Goal: Entertainment & Leisure: Consume media (video, audio)

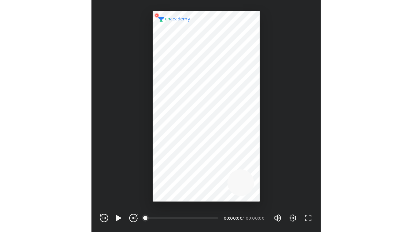
scroll to position [178, 176]
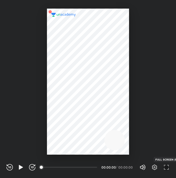
click at [168, 169] on icon "button" at bounding box center [166, 167] width 6 height 6
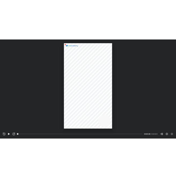
scroll to position [232, 412]
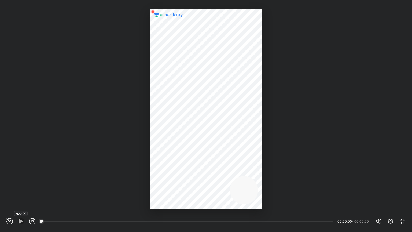
click at [24, 178] on icon "button" at bounding box center [21, 221] width 6 height 6
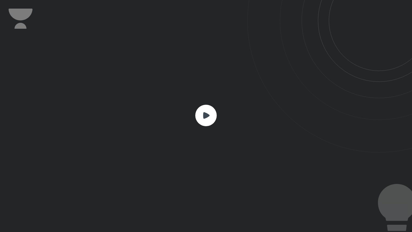
click at [176, 120] on rect at bounding box center [205, 115] width 21 height 21
click at [176, 119] on rect at bounding box center [205, 115] width 21 height 21
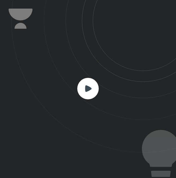
scroll to position [178, 176]
click at [88, 91] on rect at bounding box center [87, 88] width 21 height 21
click at [93, 90] on rect at bounding box center [87, 88] width 21 height 21
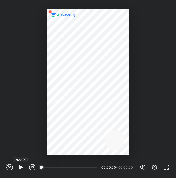
click at [21, 168] on icon "button" at bounding box center [21, 167] width 4 height 5
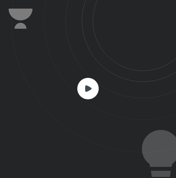
click at [90, 90] on rect at bounding box center [87, 88] width 21 height 21
click at [90, 93] on rect at bounding box center [87, 88] width 21 height 21
click at [91, 87] on rect at bounding box center [87, 88] width 21 height 21
